Goal: Information Seeking & Learning: Learn about a topic

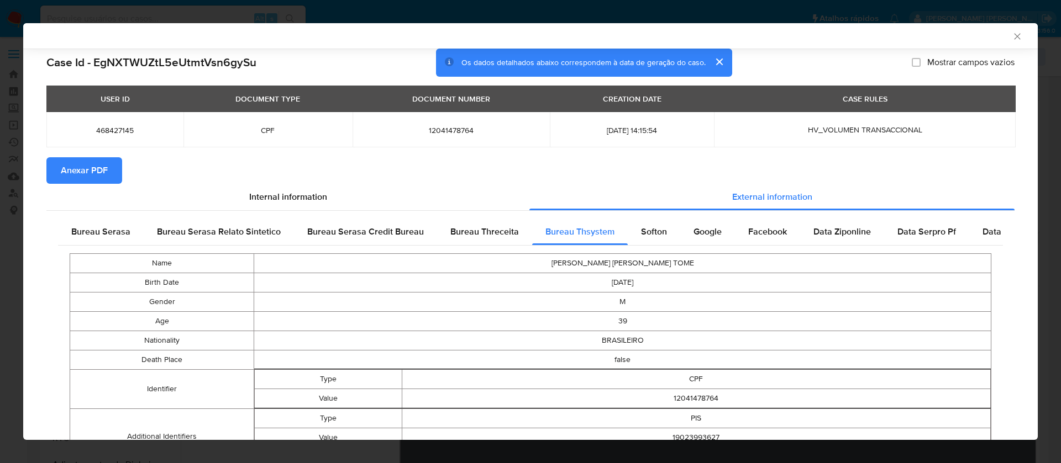
select select "10"
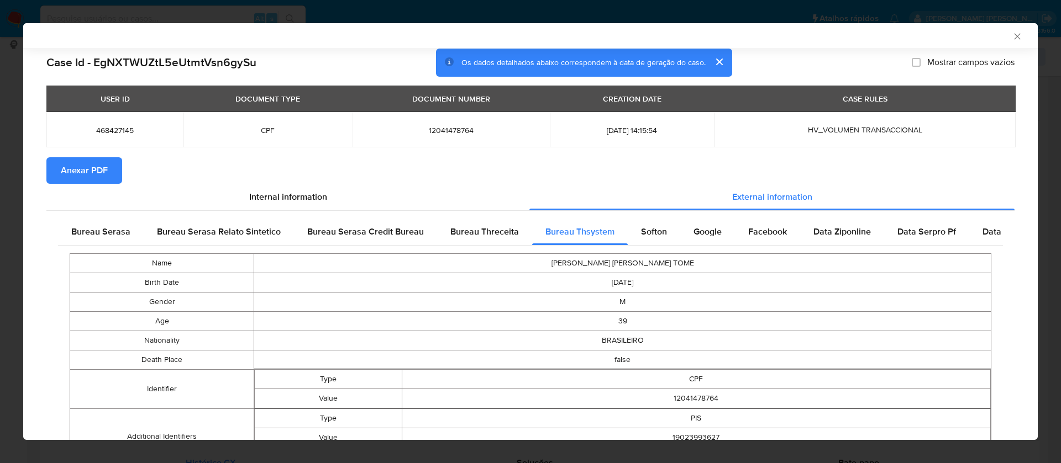
scroll to position [726, 0]
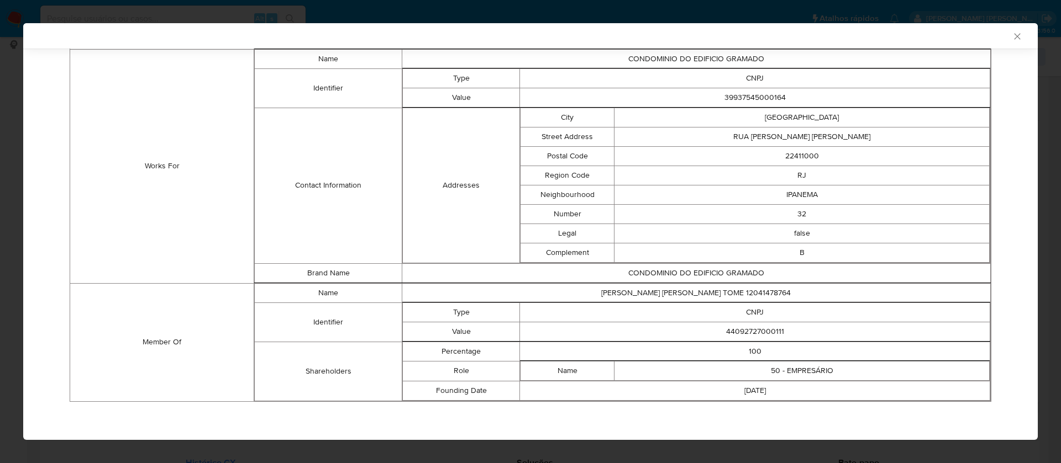
click at [700, 293] on td "[PERSON_NAME] [PERSON_NAME] TOME 12041478764" at bounding box center [696, 292] width 588 height 19
copy td "[PERSON_NAME] [PERSON_NAME] TOME 12041478764"
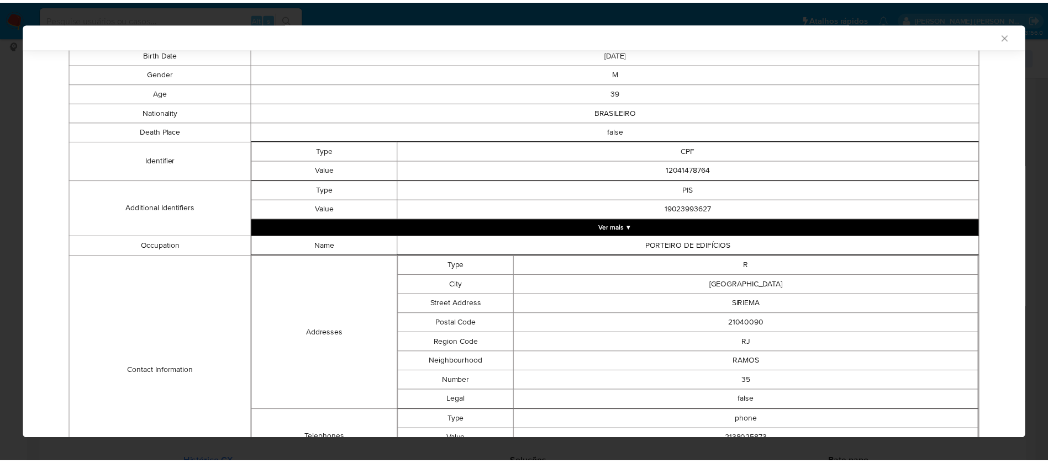
scroll to position [0, 0]
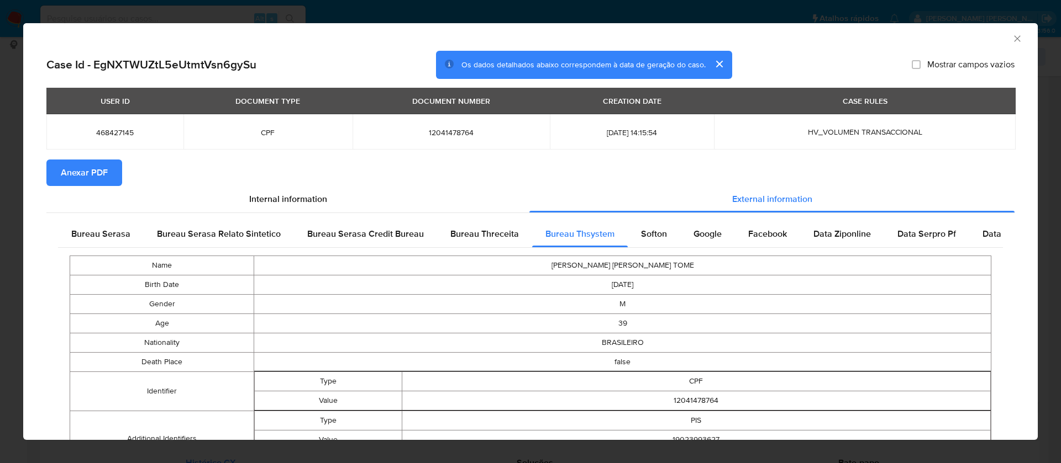
click at [103, 172] on span "Anexar PDF" at bounding box center [84, 173] width 47 height 24
click at [1011, 38] on icon "Fechar a janela" at bounding box center [1016, 38] width 11 height 11
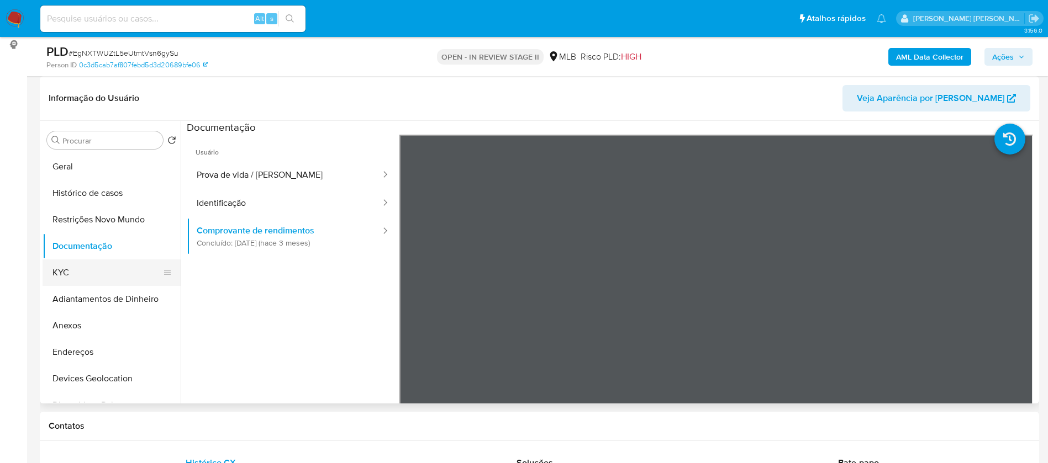
click at [112, 276] on button "KYC" at bounding box center [107, 273] width 129 height 27
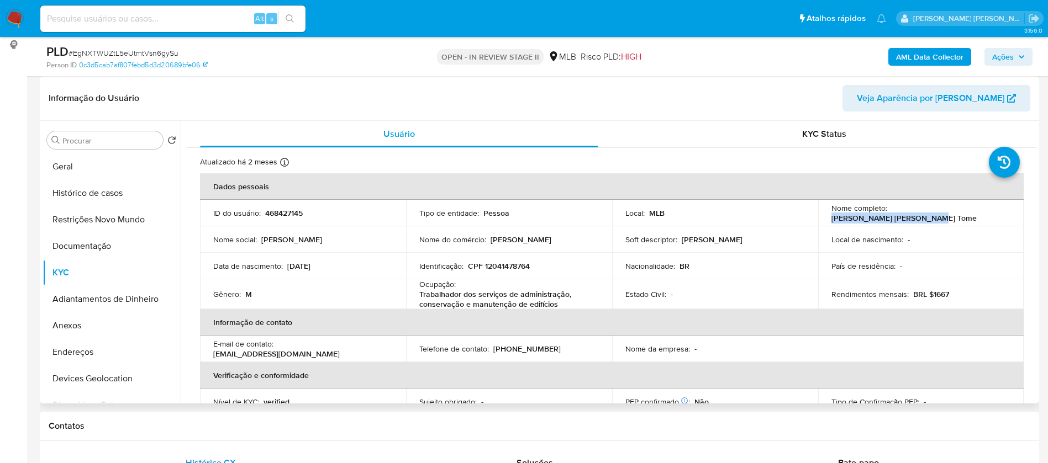
drag, startPoint x: 991, startPoint y: 215, endPoint x: 887, endPoint y: 211, distance: 103.4
click at [887, 211] on div "Nome completo : [PERSON_NAME] [PERSON_NAME] Tome" at bounding box center [921, 213] width 180 height 20
copy p "[PERSON_NAME] [PERSON_NAME] Tome"
drag, startPoint x: 0, startPoint y: 15, endPoint x: 624, endPoint y: 108, distance: 631.1
click at [628, 107] on header "Informação do Usuário Veja Aparência por [PERSON_NAME]" at bounding box center [540, 98] width 982 height 27
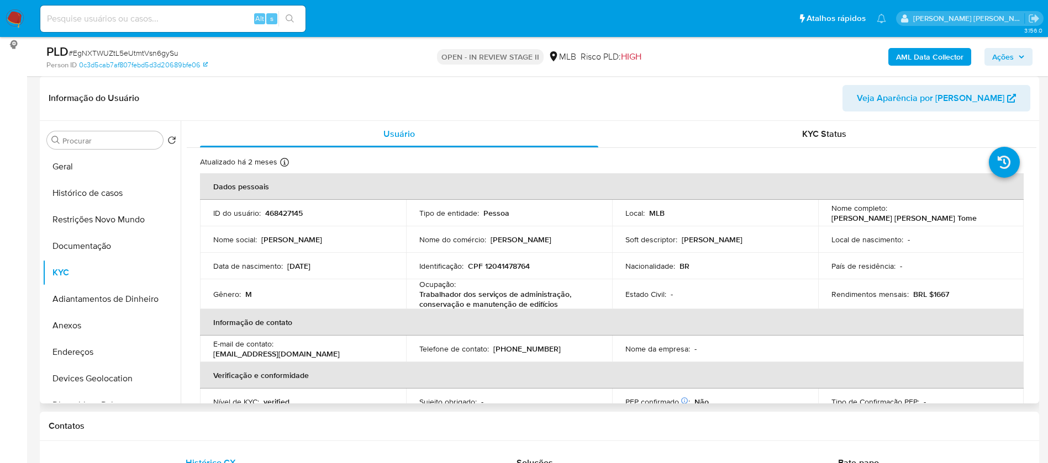
click at [274, 215] on p "468427145" at bounding box center [284, 213] width 38 height 10
copy p "468427145"
click at [89, 177] on button "Geral" at bounding box center [107, 167] width 129 height 27
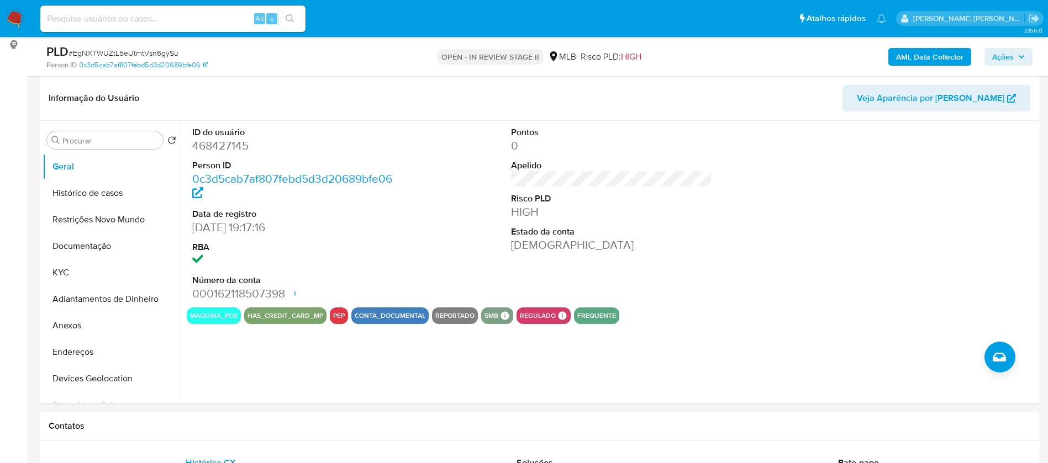
drag, startPoint x: 74, startPoint y: 275, endPoint x: 39, endPoint y: 263, distance: 37.2
click at [74, 273] on button "KYC" at bounding box center [112, 273] width 138 height 27
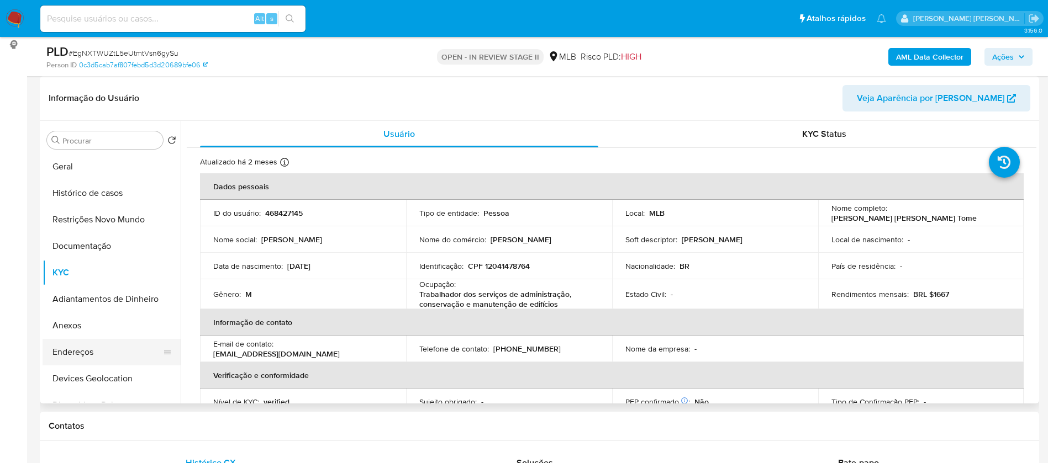
click at [75, 350] on button "Endereços" at bounding box center [107, 352] width 129 height 27
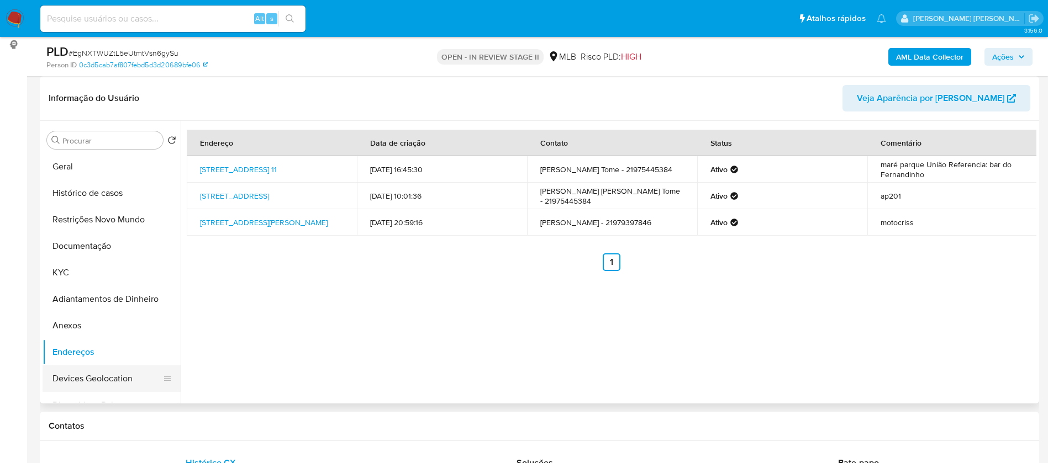
click at [82, 378] on button "Devices Geolocation" at bounding box center [107, 379] width 129 height 27
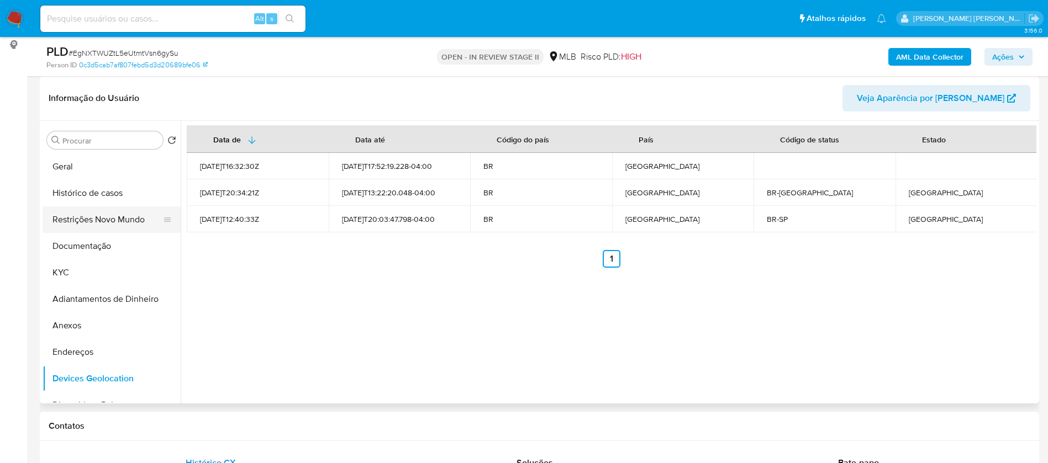
click at [101, 214] on button "Restrições Novo Mundo" at bounding box center [107, 220] width 129 height 27
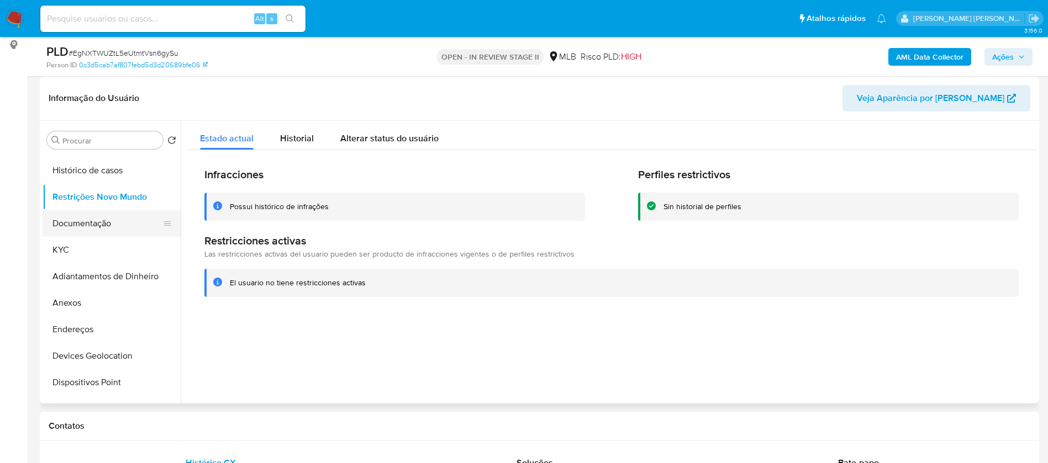
scroll to position [83, 0]
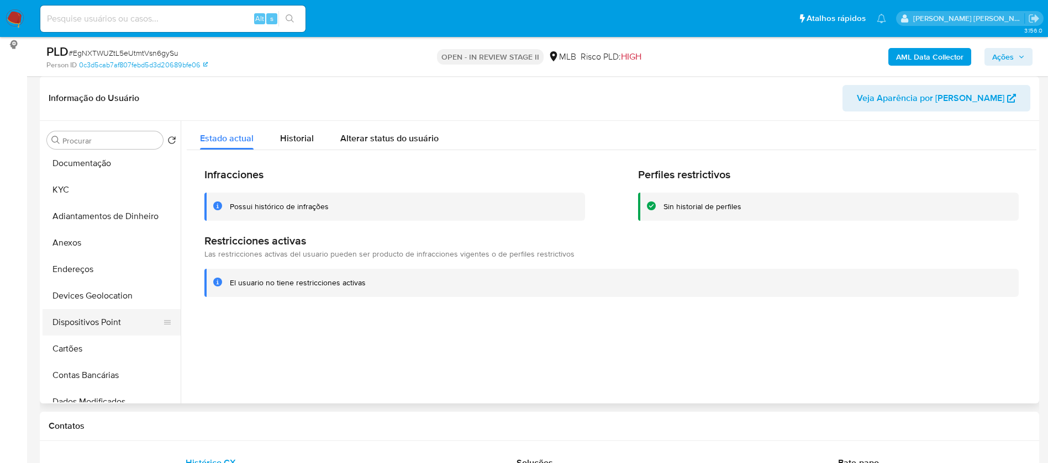
click at [126, 322] on button "Dispositivos Point" at bounding box center [107, 322] width 129 height 27
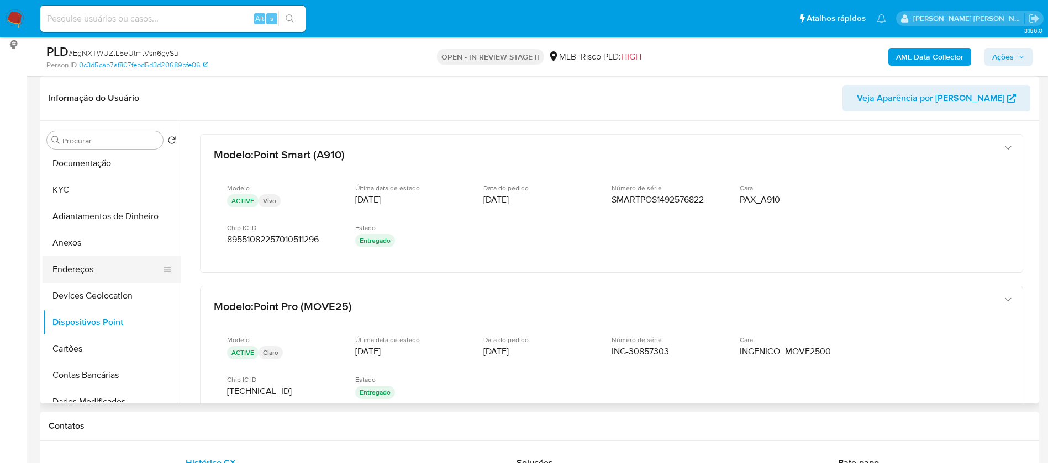
click at [102, 268] on button "Endereços" at bounding box center [107, 269] width 129 height 27
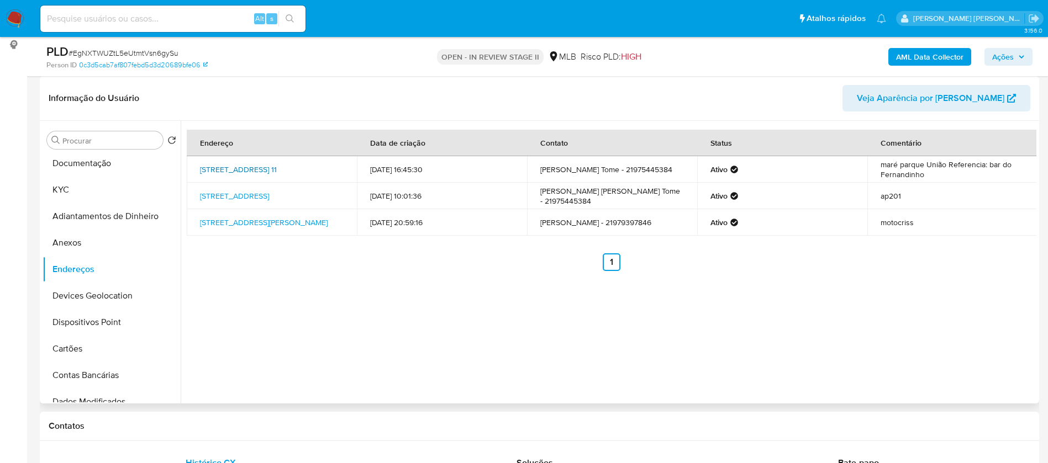
click at [277, 164] on link "[STREET_ADDRESS] 11" at bounding box center [238, 169] width 77 height 11
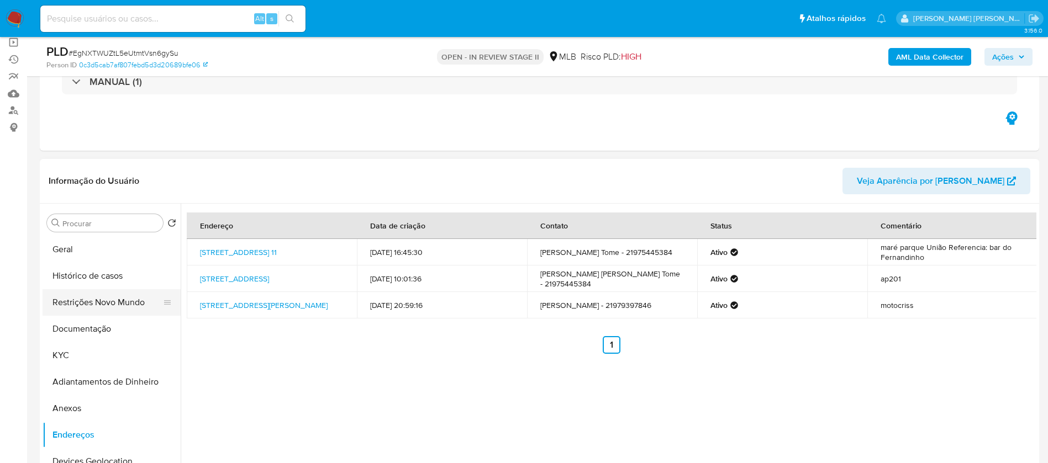
click at [129, 307] on button "Restrições Novo Mundo" at bounding box center [107, 302] width 129 height 27
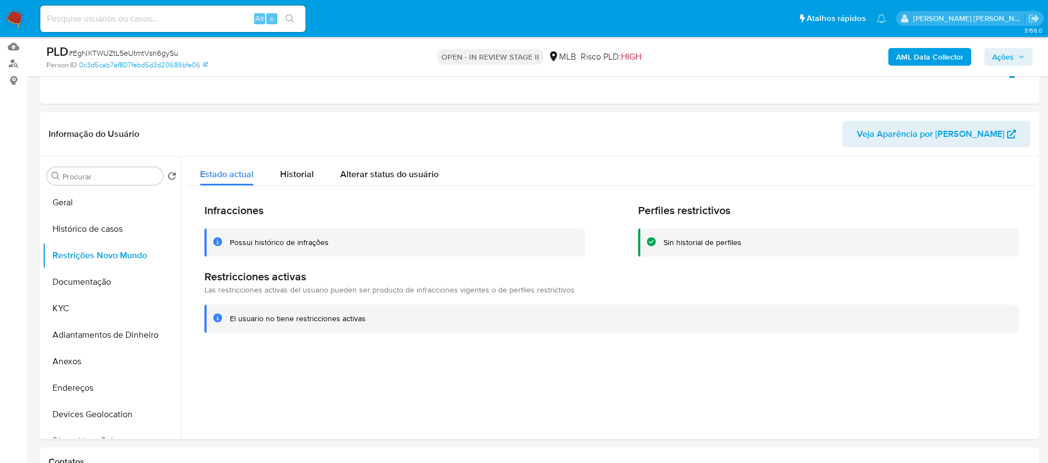
scroll to position [166, 0]
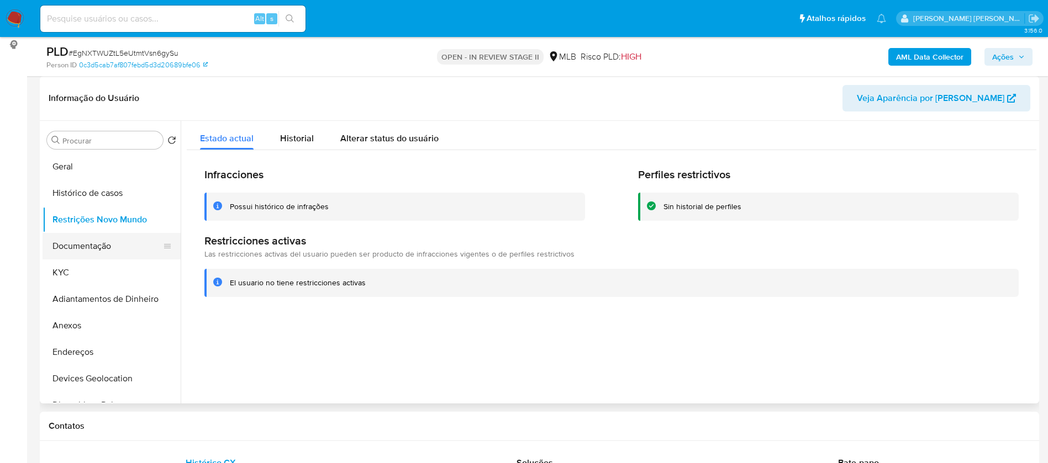
click at [65, 248] on button "Documentação" at bounding box center [107, 246] width 129 height 27
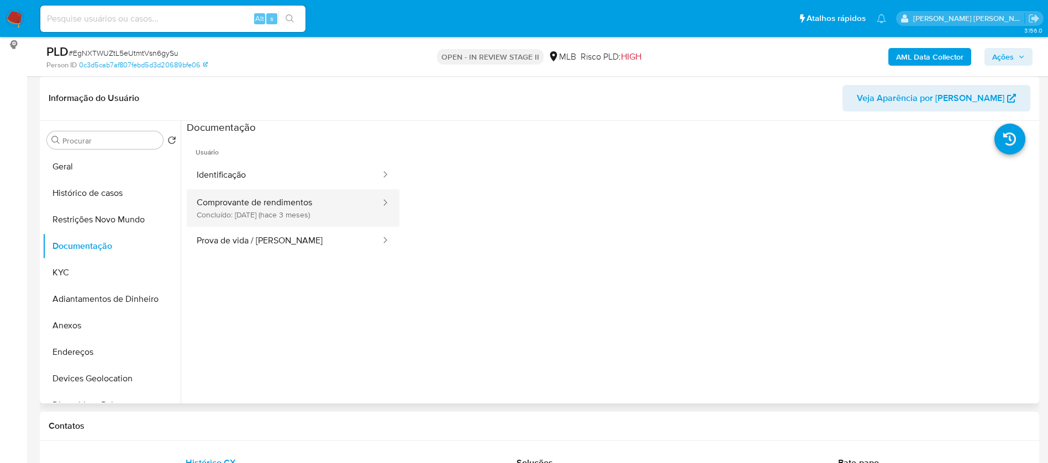
click at [301, 212] on button "Comprovante de rendimentos Concluído: [DATE] (hace 3 meses)" at bounding box center [284, 208] width 195 height 38
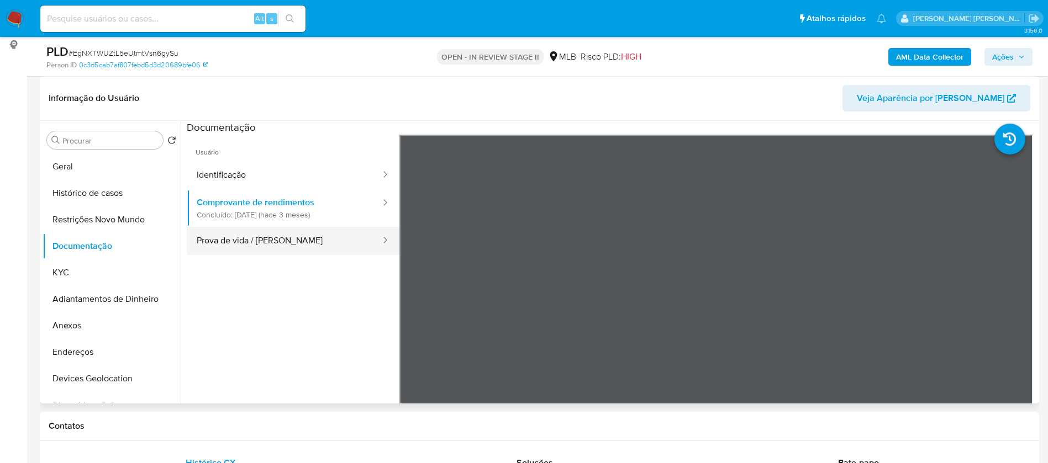
click at [286, 249] on button "Prova de vida / [PERSON_NAME]" at bounding box center [284, 241] width 195 height 28
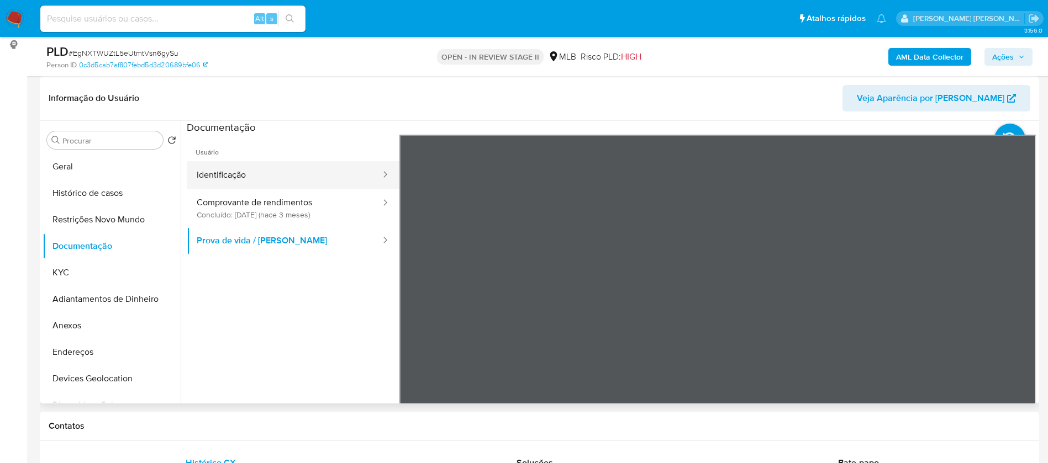
click at [300, 173] on button "Identificação" at bounding box center [284, 175] width 195 height 28
